Goal: Navigation & Orientation: Find specific page/section

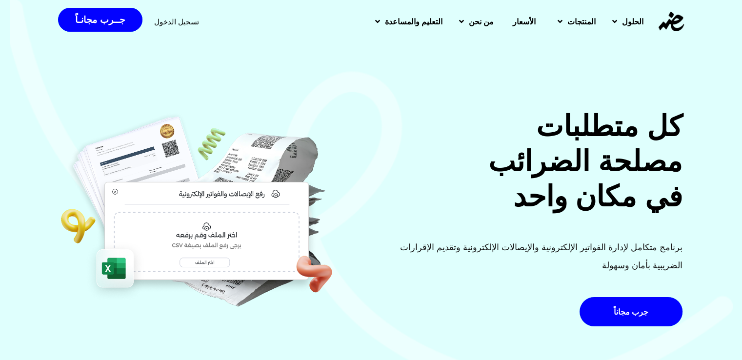
click at [525, 16] on span "الأسعار" at bounding box center [524, 22] width 23 height 12
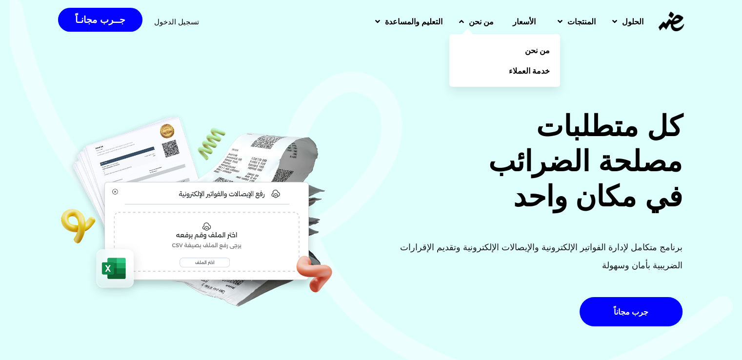
click at [449, 26] on link "من نحن" at bounding box center [474, 21] width 51 height 25
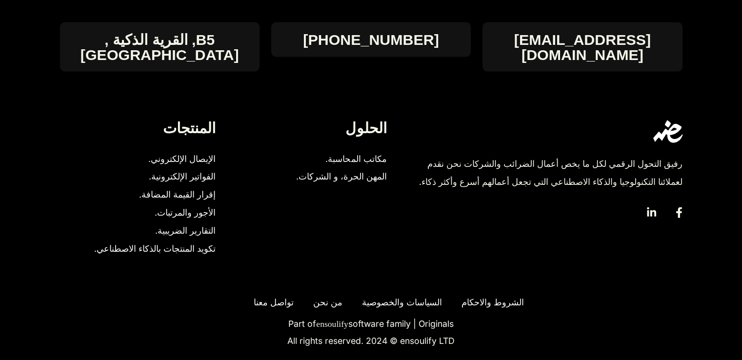
scroll to position [2193, 0]
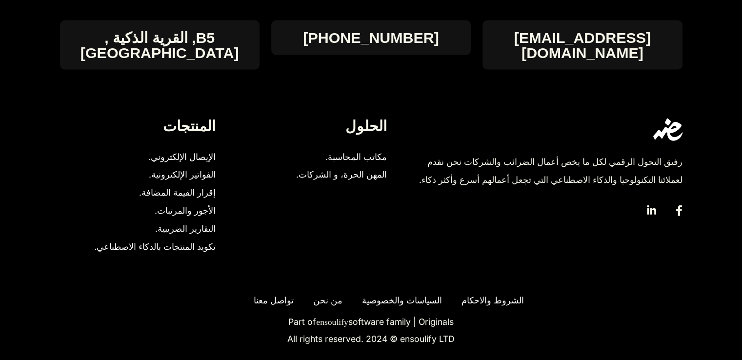
click at [336, 148] on span "مكاتب المحاسبة." at bounding box center [353, 157] width 66 height 18
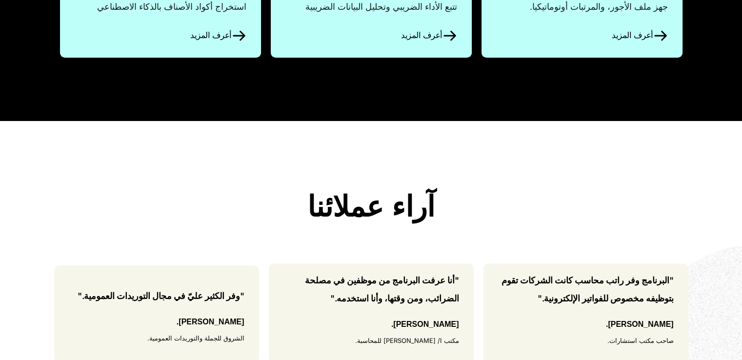
scroll to position [925, 0]
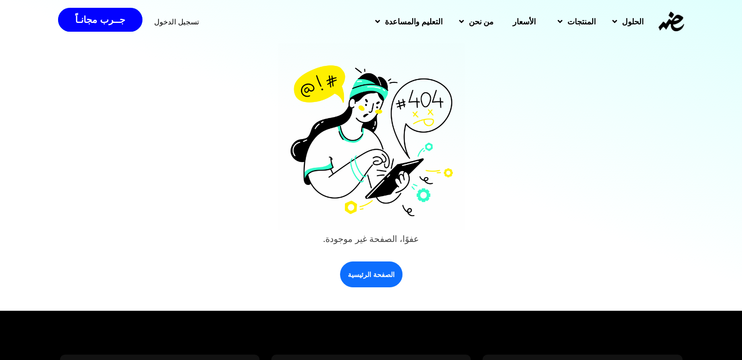
click at [513, 16] on span "الأسعار" at bounding box center [524, 22] width 23 height 12
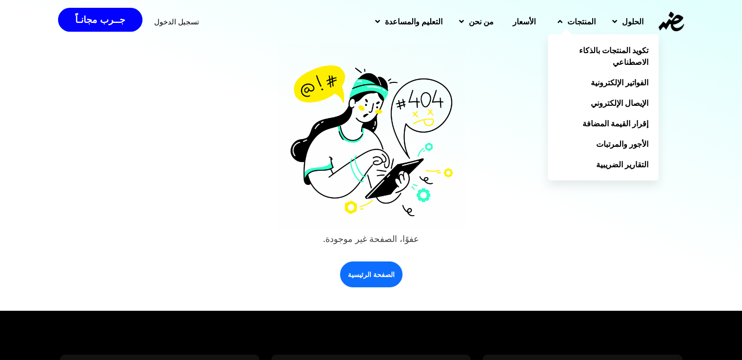
click at [578, 19] on span "المنتجات" at bounding box center [581, 22] width 28 height 12
